Goal: Task Accomplishment & Management: Use online tool/utility

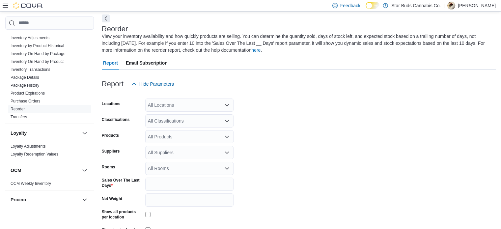
scroll to position [196, 0]
click at [55, 62] on link "Inventory On Hand by Product" at bounding box center [37, 60] width 53 height 5
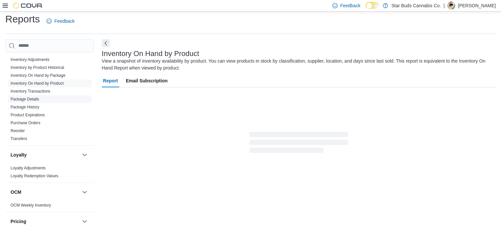
scroll to position [22, 0]
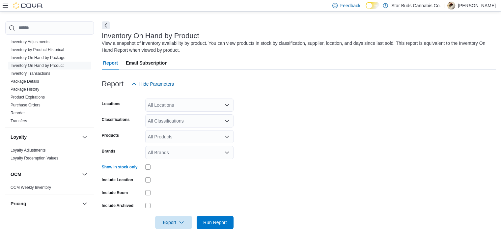
click at [197, 125] on div "All Classifications" at bounding box center [189, 120] width 88 height 13
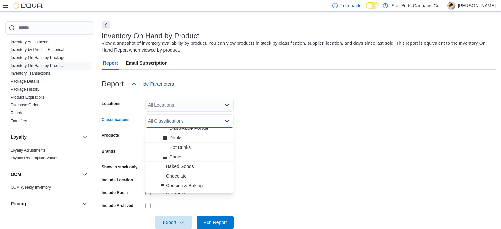
scroll to position [0, 0]
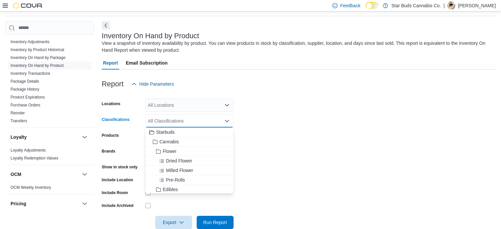
click at [171, 104] on div "All Locations" at bounding box center [189, 104] width 88 height 13
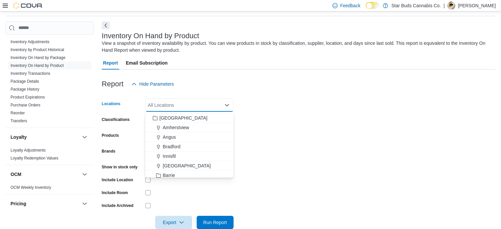
scroll to position [116, 0]
click at [165, 152] on span "Innisfil" at bounding box center [169, 153] width 13 height 7
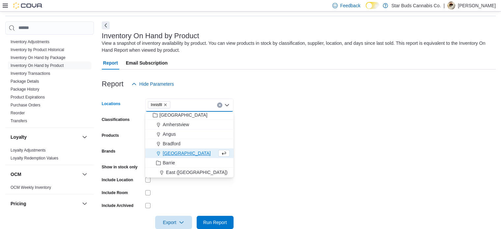
click at [282, 129] on form "Locations Innisfil Combo box. Selected. Innisfil. Press Backspace to delete Inn…" at bounding box center [299, 160] width 394 height 138
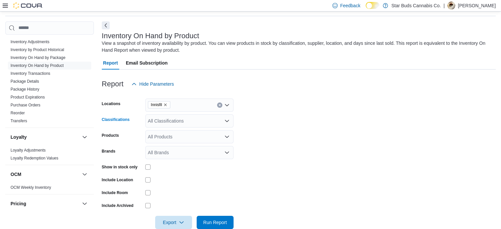
click at [184, 120] on div "All Classifications" at bounding box center [189, 120] width 88 height 13
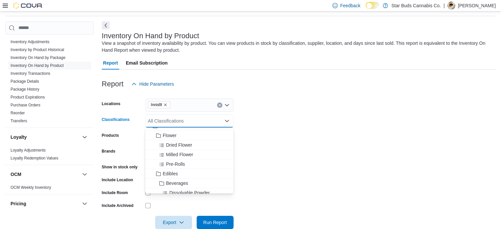
scroll to position [31, 0]
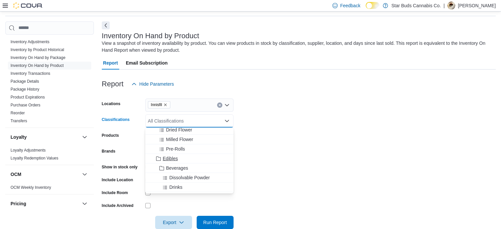
click at [169, 156] on span "Edibles" at bounding box center [170, 158] width 15 height 7
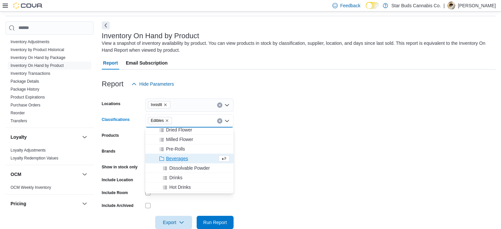
click at [310, 130] on form "Locations Innisfil Classifications Edibles Combo box. Selected. Edibles. Press …" at bounding box center [299, 160] width 394 height 138
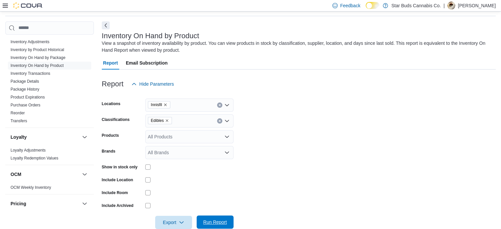
click at [220, 222] on span "Run Report" at bounding box center [215, 222] width 24 height 7
click at [182, 220] on icon "button" at bounding box center [181, 221] width 5 height 5
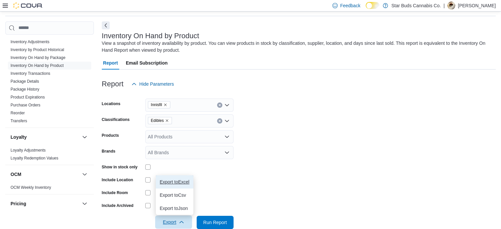
click at [179, 185] on button "Export to Excel" at bounding box center [175, 181] width 38 height 13
